Goal: Navigation & Orientation: Go to known website

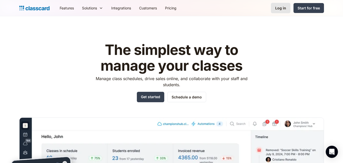
click at [278, 7] on div "Log in" at bounding box center [280, 7] width 11 height 5
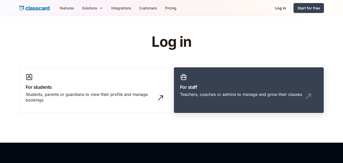
click at [224, 86] on h3 "For staff" at bounding box center [249, 87] width 138 height 7
